Goal: Information Seeking & Learning: Find contact information

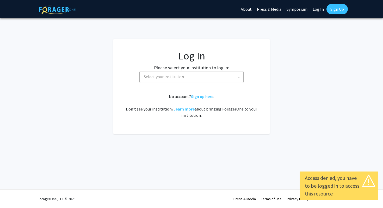
click at [320, 9] on link "Log In" at bounding box center [318, 9] width 16 height 18
select select "34"
click at [205, 78] on span "[GEOGRAPHIC_DATA]" at bounding box center [193, 76] width 102 height 11
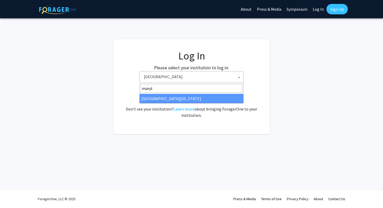
type input "maryl"
select select "31"
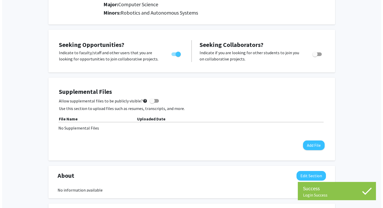
scroll to position [95, 0]
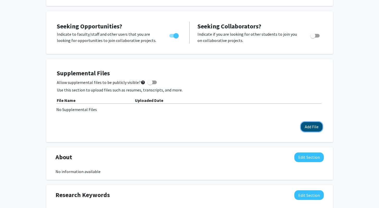
click at [308, 126] on button "Add File" at bounding box center [312, 127] width 22 height 10
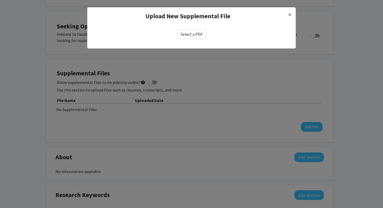
click at [187, 34] on label "Select a PDF" at bounding box center [191, 34] width 29 height 10
click at [0, 0] on input "Select a PDF" at bounding box center [0, 0] width 0 height 0
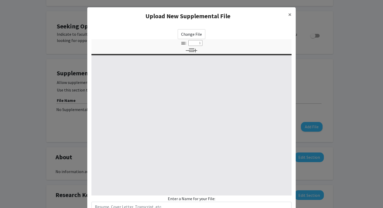
select select "custom"
type input "0"
select select "custom"
type input "1"
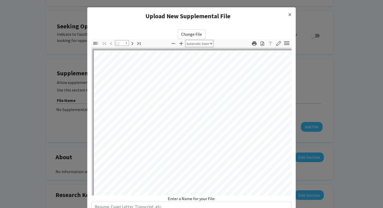
select select "auto"
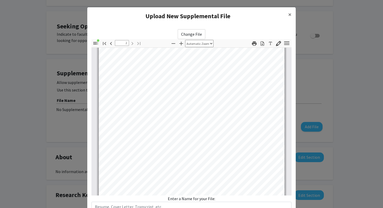
type input "1"
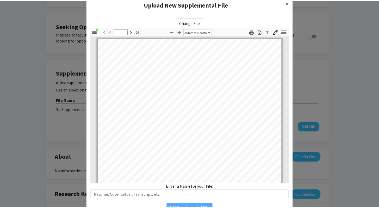
scroll to position [16, 0]
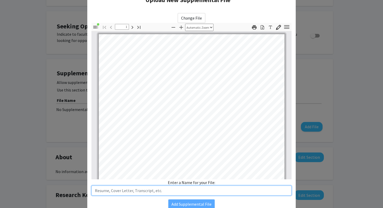
click at [186, 189] on input "text" at bounding box center [192, 191] width 200 height 10
type input "Resume"
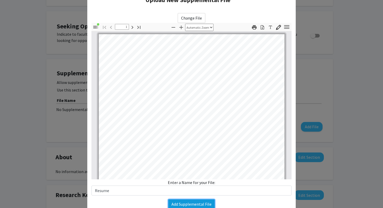
click at [204, 205] on button "Add Supplemental File" at bounding box center [191, 204] width 46 height 9
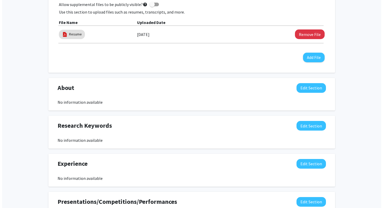
scroll to position [168, 0]
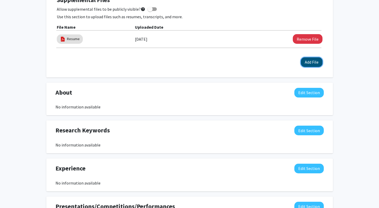
click at [309, 65] on button "Add File" at bounding box center [312, 62] width 22 height 10
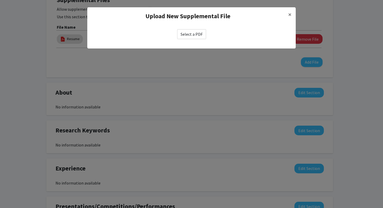
click at [197, 35] on label "Select a PDF" at bounding box center [191, 34] width 29 height 10
click at [0, 0] on input "Select a PDF" at bounding box center [0, 0] width 0 height 0
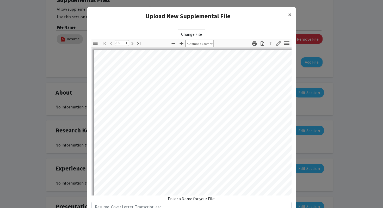
select select "auto"
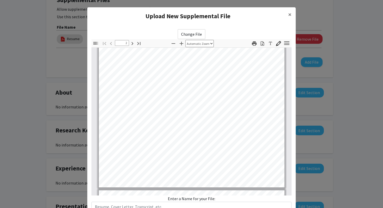
type input "3"
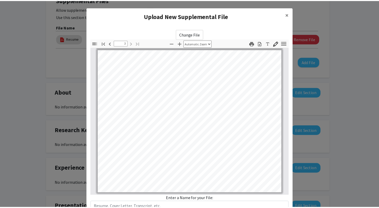
scroll to position [39, 0]
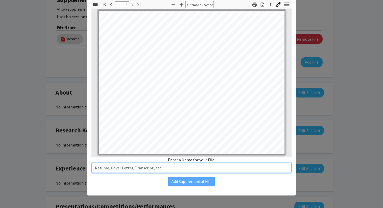
click at [179, 168] on input "text" at bounding box center [192, 168] width 200 height 10
type input "Unofficial Transcript"
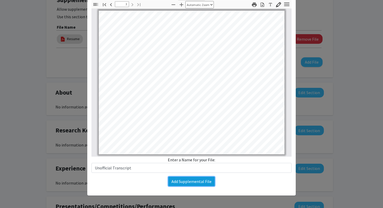
click at [195, 185] on button "Add Supplemental File" at bounding box center [191, 181] width 46 height 9
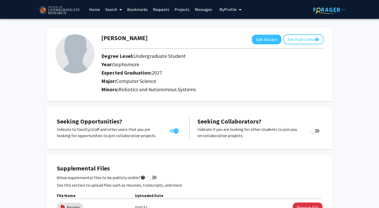
scroll to position [0, 0]
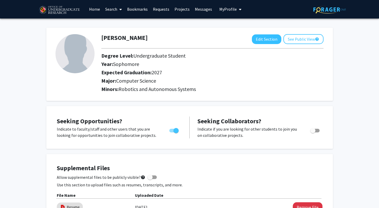
click at [204, 11] on link "Messages" at bounding box center [203, 9] width 22 height 18
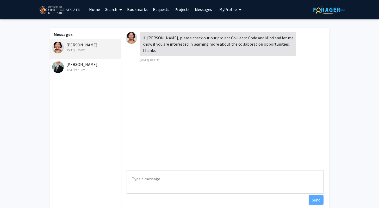
click at [131, 38] on img at bounding box center [132, 38] width 12 height 12
click at [57, 44] on img at bounding box center [58, 48] width 12 height 12
drag, startPoint x: 85, startPoint y: 52, endPoint x: 229, endPoint y: -25, distance: 162.8
click at [229, 0] on html "Skip navigation Home Search Bookmarks Requests Projects Messages My Profile Eka…" at bounding box center [189, 104] width 379 height 208
click at [82, 46] on div "Chunyan Yang Sep 8, 2025 1:35 PM" at bounding box center [86, 47] width 68 height 11
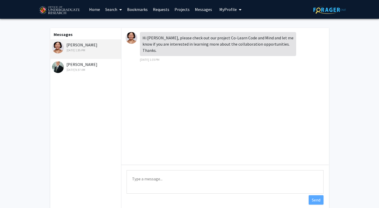
click at [83, 44] on div "Chunyan Yang Sep 8, 2025 1:35 PM" at bounding box center [86, 47] width 68 height 11
click at [132, 36] on img at bounding box center [132, 38] width 12 height 12
click at [87, 47] on div "Chunyan Yang Sep 8, 2025 1:35 PM" at bounding box center [86, 47] width 68 height 11
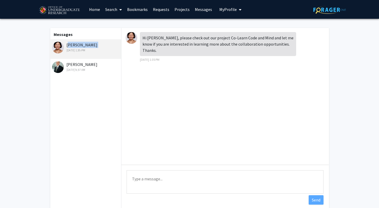
copy div "Chunyan Yang"
click at [80, 71] on div "Mar 2, 2025 9:37 AM" at bounding box center [86, 70] width 68 height 5
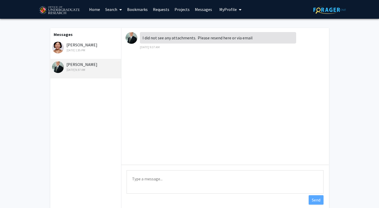
click at [116, 9] on link "Search" at bounding box center [114, 9] width 22 height 18
click at [118, 24] on span "Faculty/Staff" at bounding box center [122, 24] width 38 height 10
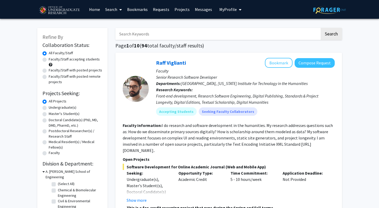
click at [161, 35] on input "Search Keywords" at bounding box center [218, 34] width 205 height 12
paste input "Chunyan Yang"
type input "Chunyan Yang"
click at [321, 28] on button "Search" at bounding box center [331, 34] width 21 height 12
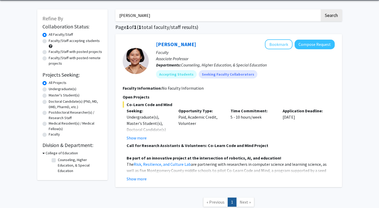
scroll to position [34, 0]
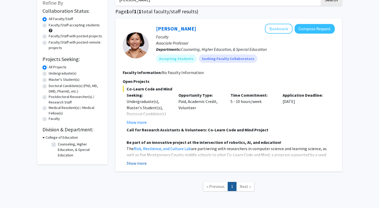
click at [142, 164] on button "Show more" at bounding box center [137, 163] width 20 height 6
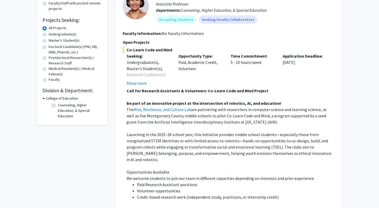
scroll to position [59, 0]
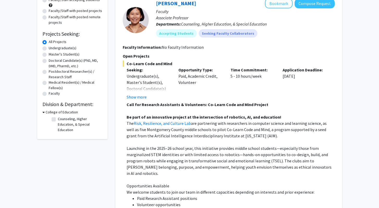
click at [138, 98] on button "Show more" at bounding box center [137, 97] width 20 height 6
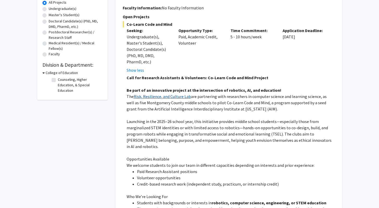
scroll to position [101, 0]
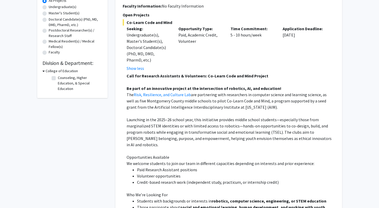
drag, startPoint x: 161, startPoint y: 94, endPoint x: 167, endPoint y: 99, distance: 8.3
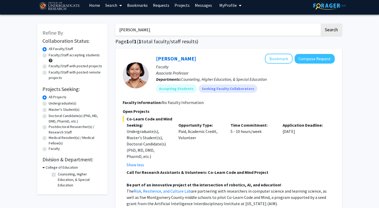
scroll to position [3, 0]
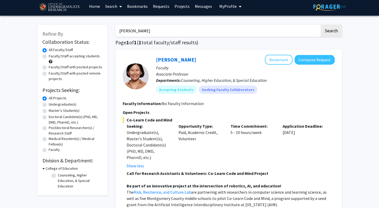
click at [176, 78] on b "Departments:" at bounding box center [168, 80] width 25 height 5
click at [198, 5] on link "Messages" at bounding box center [203, 6] width 22 height 18
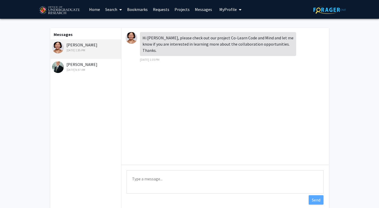
click at [57, 45] on img at bounding box center [58, 48] width 12 height 12
click at [153, 38] on div "Hi Ekansh, please check out our project Co-Learn Code and Mind and let me know …" at bounding box center [218, 44] width 156 height 24
click at [132, 38] on img at bounding box center [132, 38] width 12 height 12
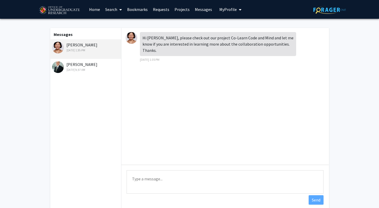
click at [132, 38] on img at bounding box center [132, 38] width 12 height 12
click at [96, 44] on div "Chunyan Yang Sep 8, 2025 1:35 PM" at bounding box center [86, 47] width 68 height 11
copy div "Chunyan Yang"
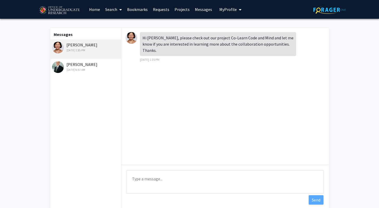
click at [121, 9] on icon at bounding box center [120, 10] width 3 height 4
click at [121, 20] on span "Faculty/Staff" at bounding box center [122, 24] width 38 height 10
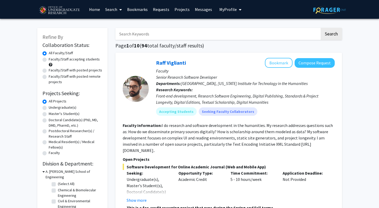
click at [137, 33] on input "Search Keywords" at bounding box center [218, 34] width 205 height 12
paste input "Chunyan Yang"
type input "Chunyan Yang"
click at [321, 28] on button "Search" at bounding box center [331, 34] width 21 height 12
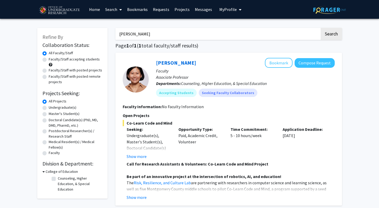
click at [154, 101] on fg-search-faculty "Chunyan Yang Bookmark Compose Request Faculty Associate Professor Departments: …" at bounding box center [229, 129] width 212 height 143
click at [162, 59] on div "Chunyan Yang Bookmark Compose Request" at bounding box center [245, 63] width 179 height 10
click at [162, 62] on link "Chunyan Yang" at bounding box center [176, 62] width 40 height 7
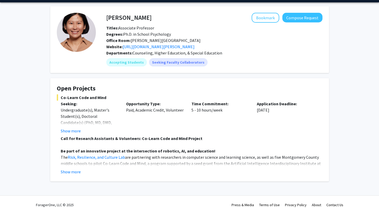
scroll to position [22, 0]
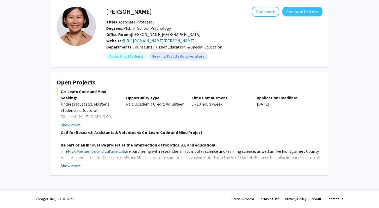
click at [75, 167] on button "Show more" at bounding box center [71, 166] width 20 height 6
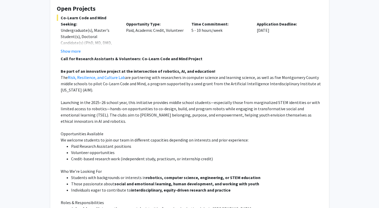
scroll to position [97, 0]
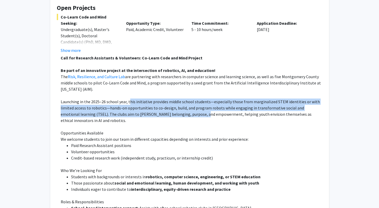
drag, startPoint x: 128, startPoint y: 100, endPoint x: 181, endPoint y: 115, distance: 54.7
click at [181, 115] on span "Launching in the 2025–26 school year, this initiative provides middle school st…" at bounding box center [191, 111] width 260 height 24
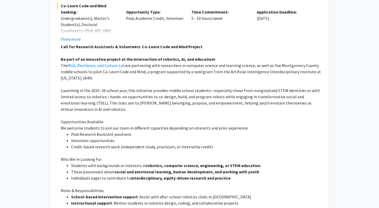
click at [177, 140] on li "Volunteer opportunities" at bounding box center [197, 140] width 252 height 6
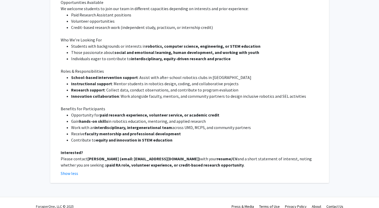
scroll to position [235, 0]
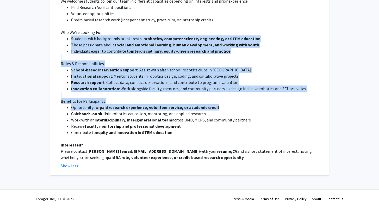
drag, startPoint x: 113, startPoint y: 34, endPoint x: 222, endPoint y: 106, distance: 130.2
click at [222, 106] on div "Call for Research Assistants & Volunteers: Co-Learn Code and Mind Project Be pa…" at bounding box center [192, 39] width 262 height 244
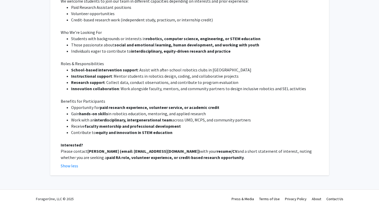
click at [222, 117] on li "Work with an interdisciplinary, intergenerational team across UMD, MCPS, and co…" at bounding box center [197, 120] width 252 height 6
drag, startPoint x: 167, startPoint y: 152, endPoint x: 133, endPoint y: 152, distance: 33.6
click at [133, 152] on strong "Dr. Chunyan Yang (email: yangcy@umd.edu)" at bounding box center [144, 151] width 113 height 5
copy strong "yangcy@umd.edu"
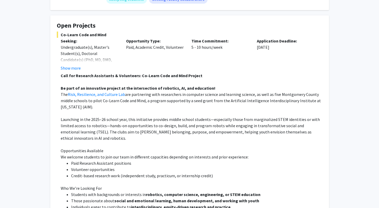
scroll to position [77, 0]
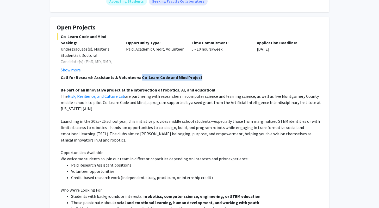
drag, startPoint x: 138, startPoint y: 78, endPoint x: 207, endPoint y: 76, distance: 68.9
click at [207, 76] on p "Call for Research Assistants & Volunteers: Co-Learn Code and Mind Project" at bounding box center [192, 77] width 262 height 6
copy strong "Co-Learn Code and Mind Project"
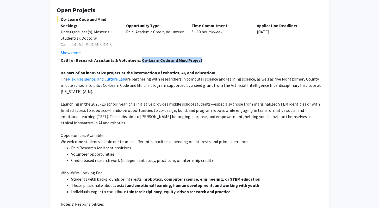
scroll to position [97, 0]
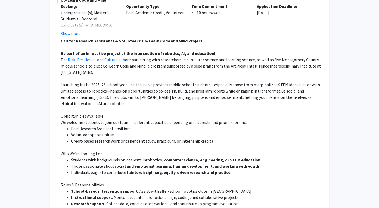
click at [201, 118] on p "Opportunities Available" at bounding box center [192, 116] width 262 height 6
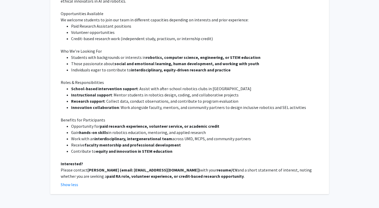
scroll to position [219, 0]
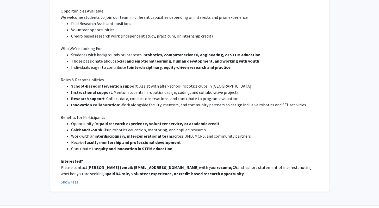
click at [222, 105] on li "Innovation collaboration : Work alongside faculty, mentors, and community partn…" at bounding box center [197, 105] width 252 height 6
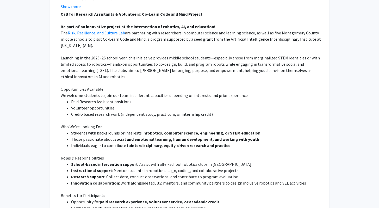
scroll to position [139, 0]
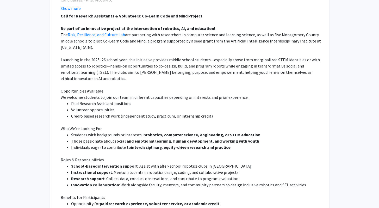
click at [142, 81] on p "Launching in the 2025–26 school year, this initiative provides middle school st…" at bounding box center [192, 69] width 262 height 25
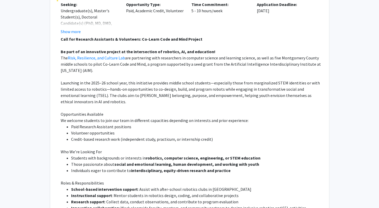
scroll to position [62, 0]
